Goal: Task Accomplishment & Management: Manage account settings

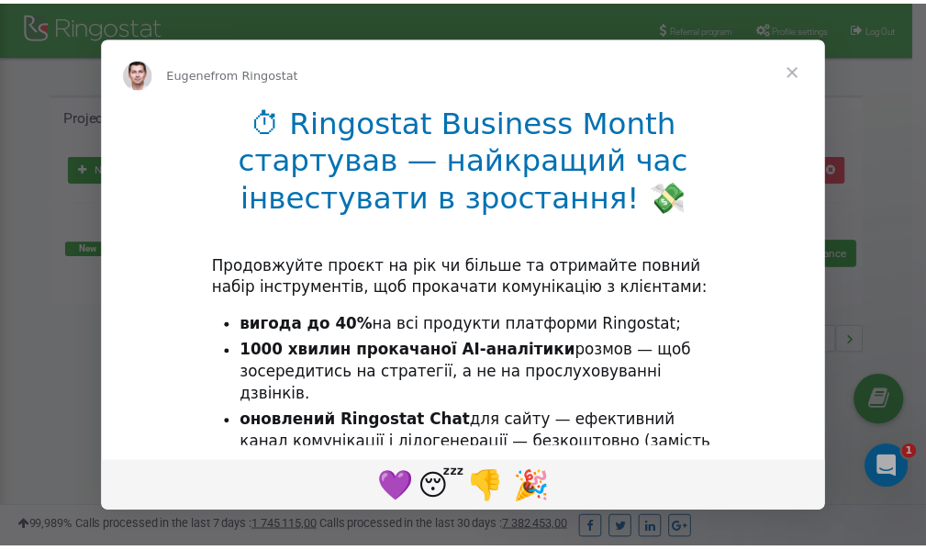
scroll to position [274, 0]
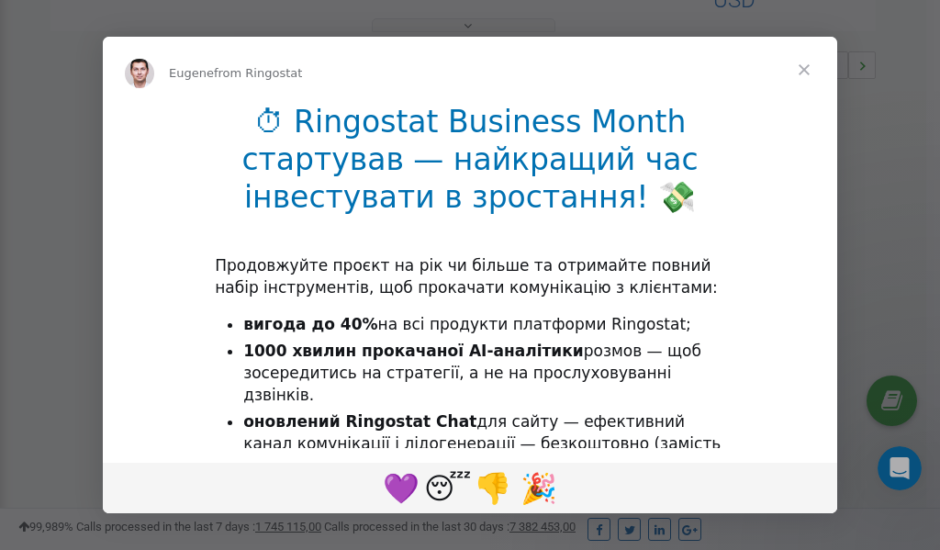
click at [808, 73] on span "Close" at bounding box center [804, 70] width 66 height 66
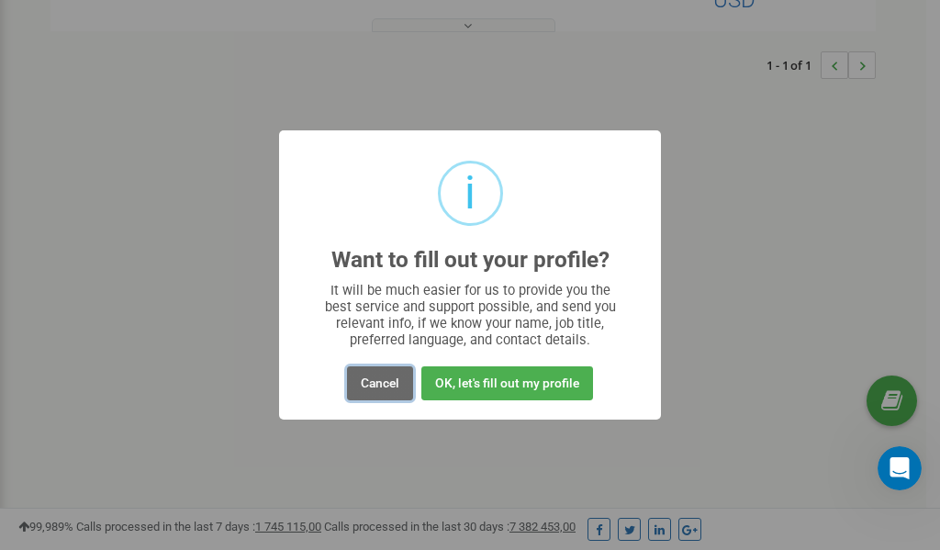
click at [382, 383] on button "Cancel" at bounding box center [380, 383] width 66 height 34
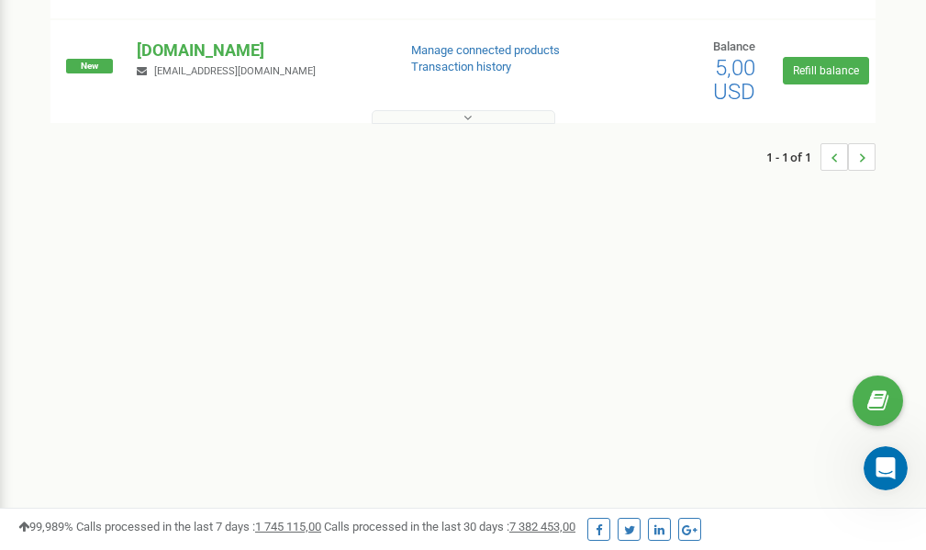
scroll to position [0, 0]
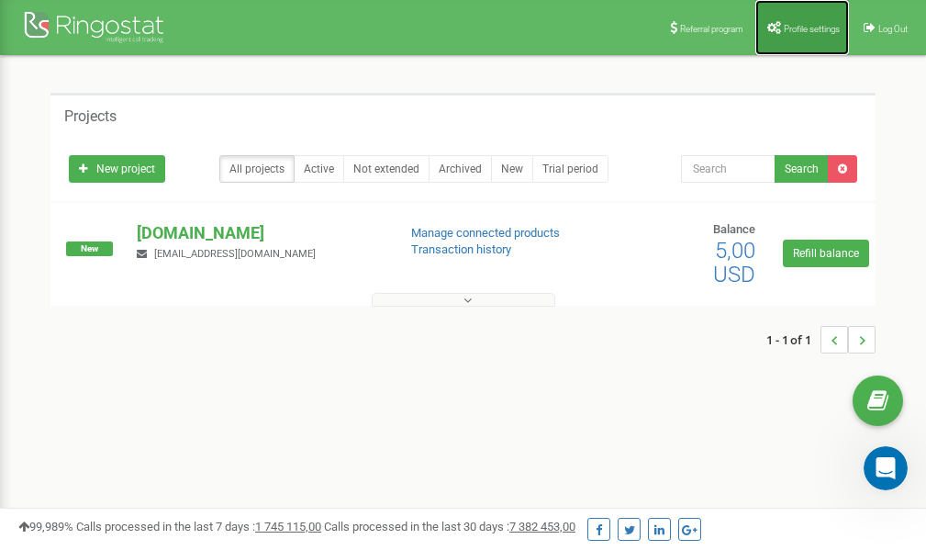
click at [801, 24] on span "Profile settings" at bounding box center [812, 29] width 56 height 10
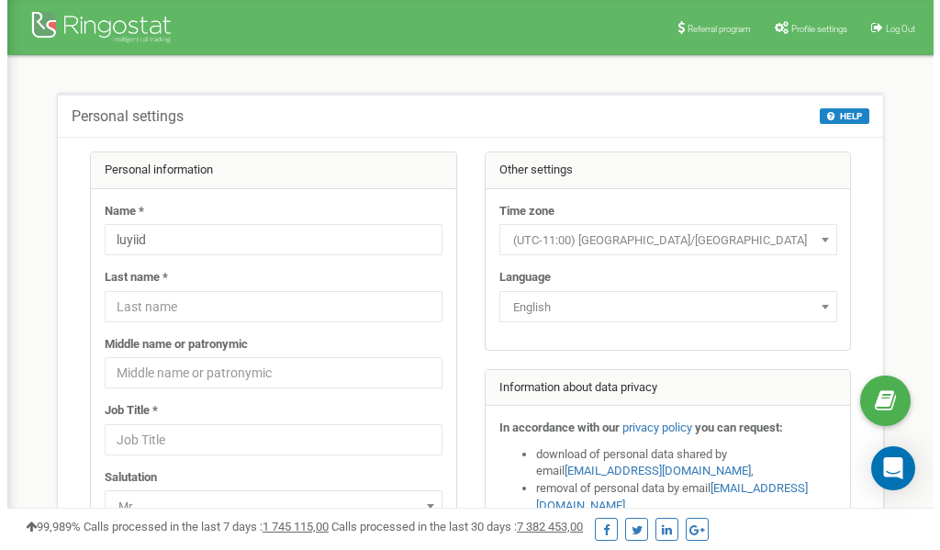
scroll to position [92, 0]
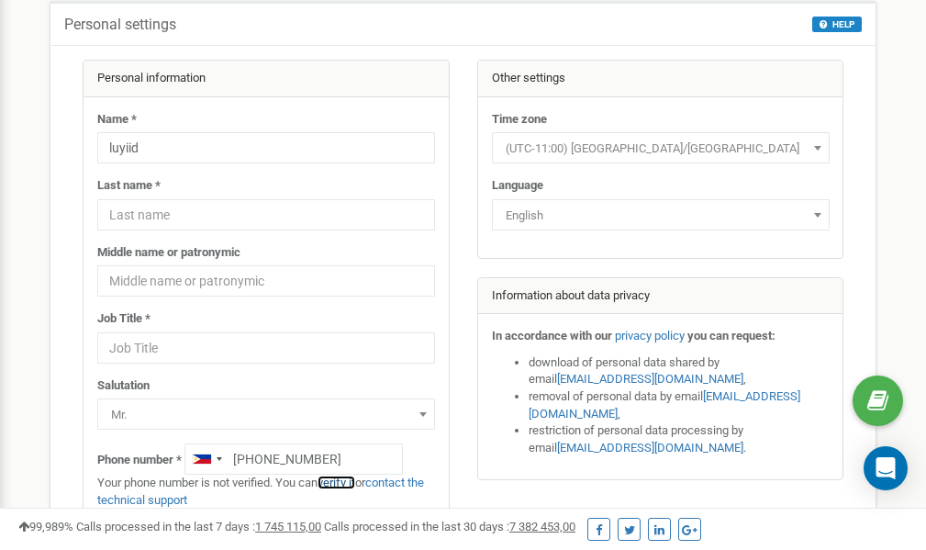
click at [345, 482] on link "verify it" at bounding box center [337, 483] width 38 height 14
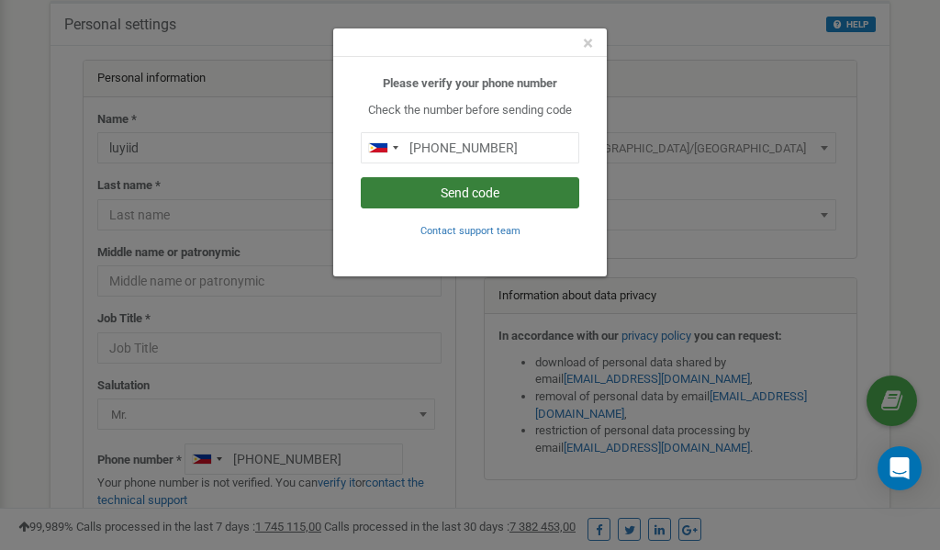
click at [446, 197] on button "Send code" at bounding box center [470, 192] width 218 height 31
